Goal: Book appointment/travel/reservation

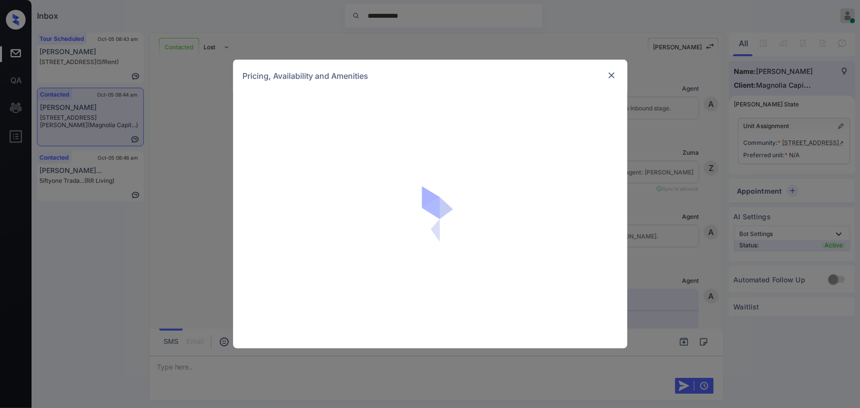
scroll to position [376, 0]
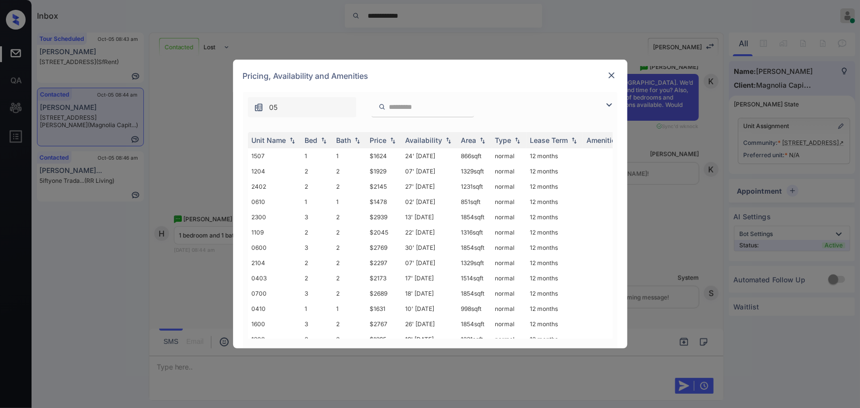
click at [608, 103] on img at bounding box center [609, 105] width 12 height 12
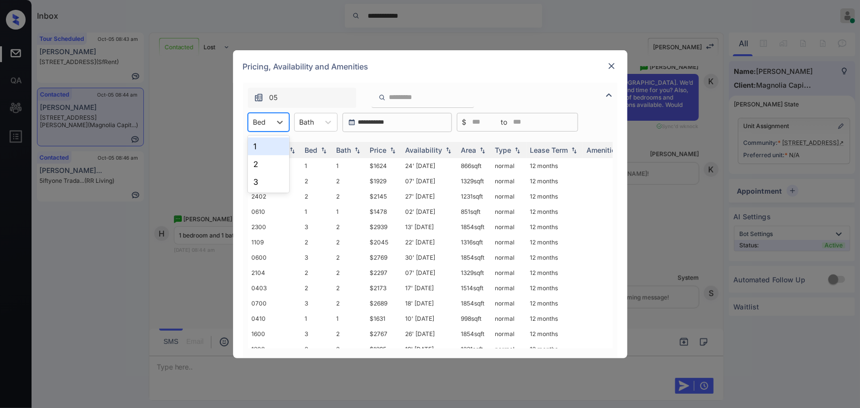
click at [264, 122] on div at bounding box center [259, 122] width 13 height 10
click at [260, 142] on div "1" at bounding box center [268, 147] width 41 height 18
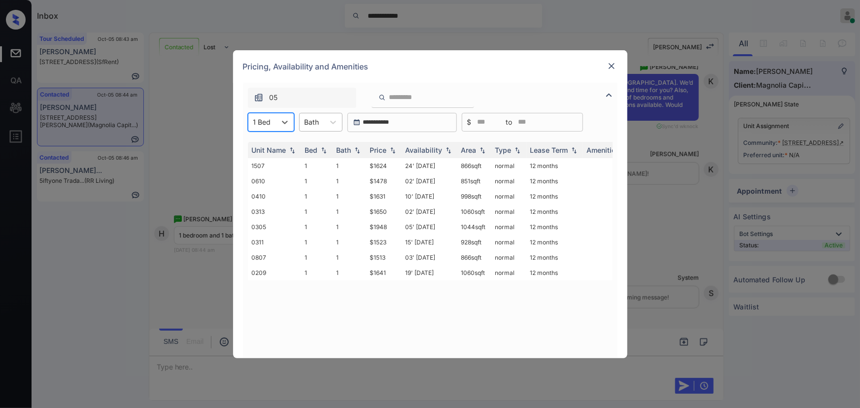
click at [312, 122] on div at bounding box center [312, 122] width 15 height 10
drag, startPoint x: 307, startPoint y: 149, endPoint x: 336, endPoint y: 145, distance: 29.4
click at [308, 149] on div "1" at bounding box center [320, 147] width 43 height 18
click at [392, 150] on img at bounding box center [393, 149] width 10 height 7
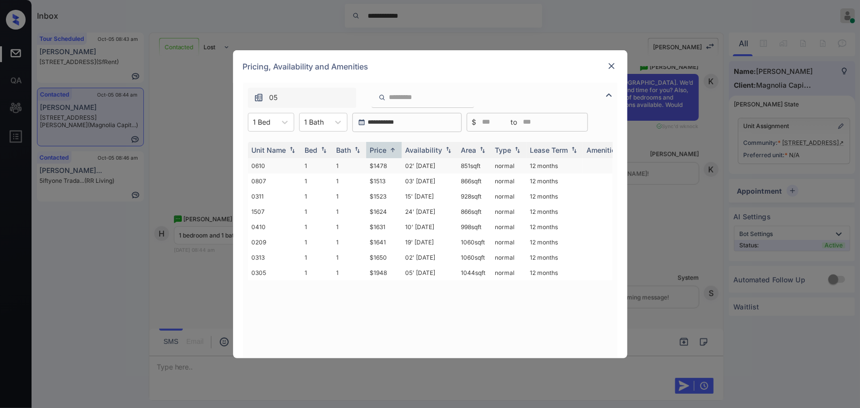
click at [385, 166] on td "$1478" at bounding box center [383, 165] width 35 height 15
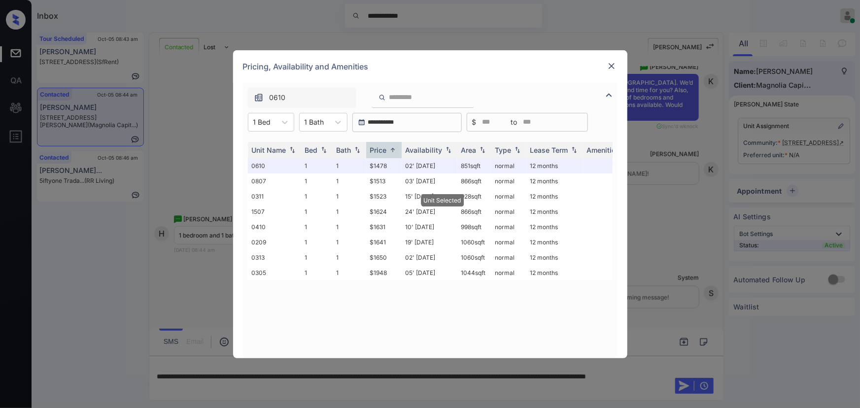
click at [608, 69] on img at bounding box center [612, 66] width 10 height 10
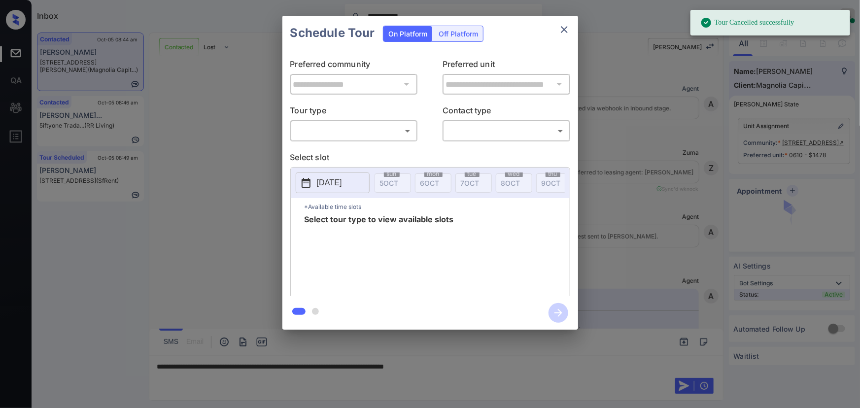
scroll to position [376, 0]
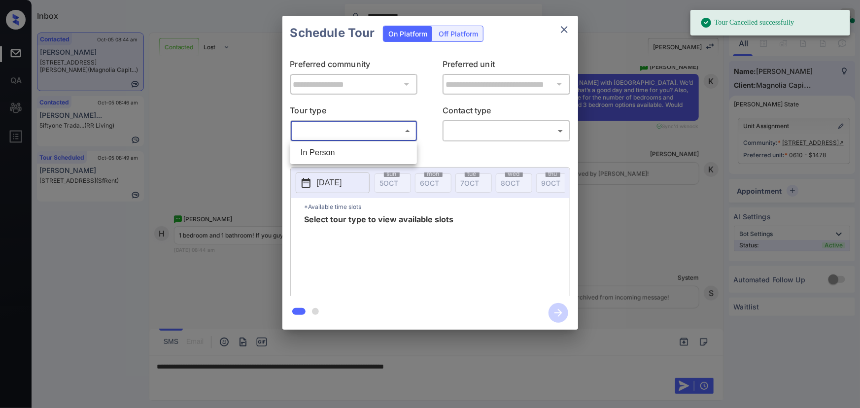
click at [364, 124] on body "**********" at bounding box center [430, 204] width 860 height 408
click at [354, 148] on li "In Person" at bounding box center [354, 153] width 122 height 18
type input "********"
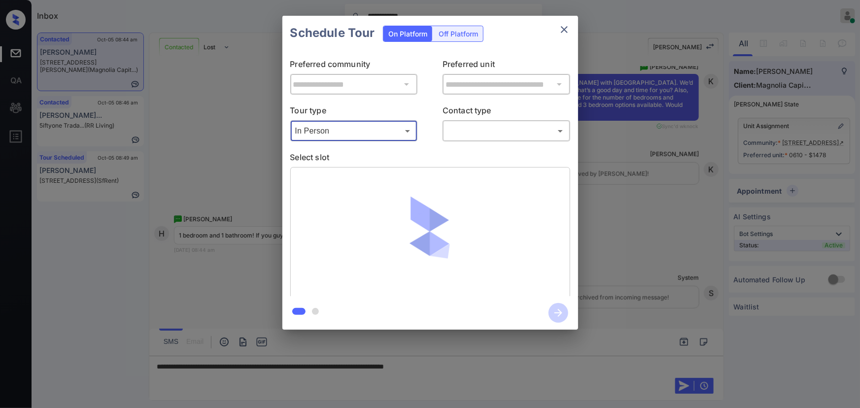
click at [489, 130] on body "**********" at bounding box center [430, 204] width 860 height 408
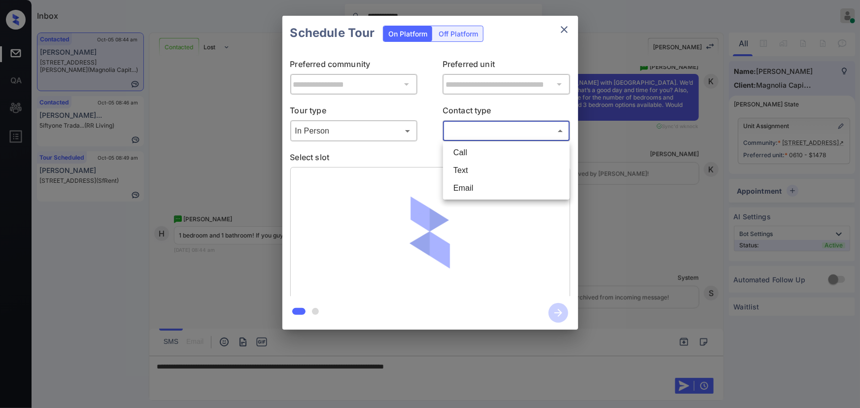
click at [471, 168] on li "Text" at bounding box center [507, 171] width 122 height 18
type input "****"
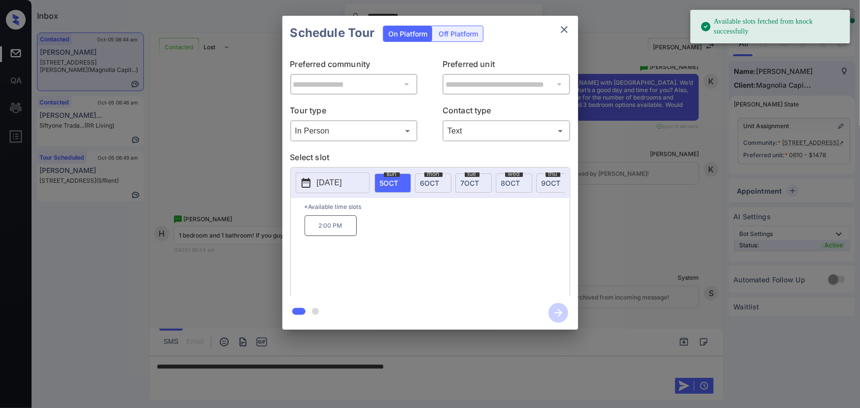
click at [335, 231] on p "2:00 PM" at bounding box center [331, 225] width 52 height 21
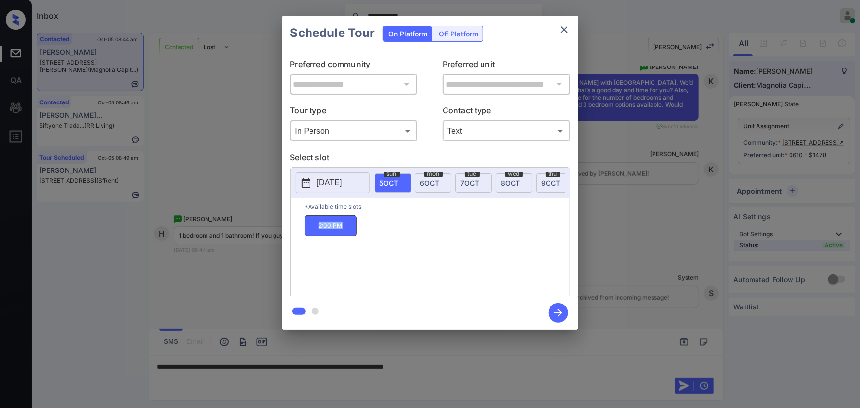
copy p "2:00 PM"
drag, startPoint x: 345, startPoint y: 229, endPoint x: 331, endPoint y: 261, distance: 34.9
click at [315, 224] on p "2:00 PM" at bounding box center [331, 225] width 52 height 21
click at [487, 370] on div at bounding box center [430, 204] width 860 height 408
